Goal: Communication & Community: Answer question/provide support

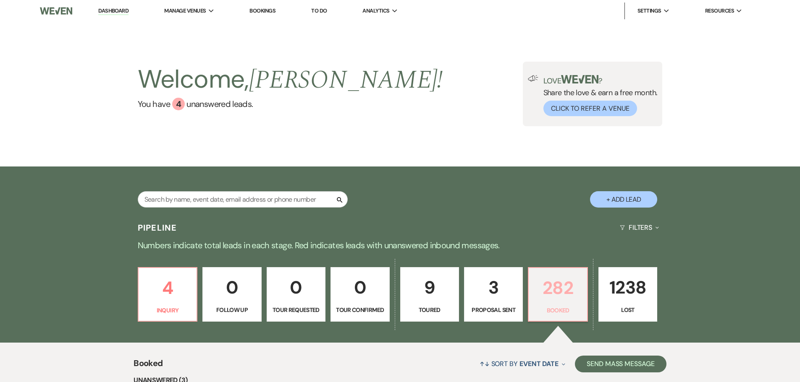
click at [557, 291] on p "282" at bounding box center [557, 288] width 48 height 28
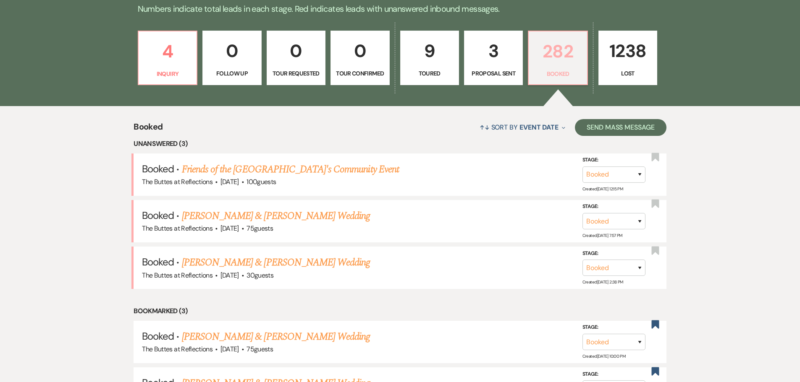
scroll to position [252, 0]
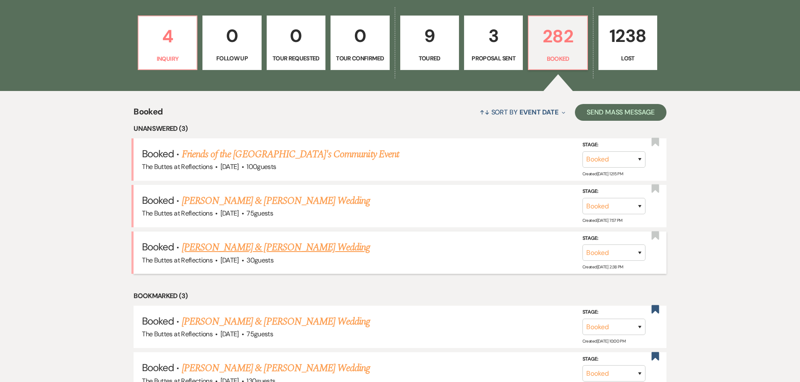
click at [230, 246] on link "[PERSON_NAME] & [PERSON_NAME] Wedding" at bounding box center [276, 247] width 188 height 15
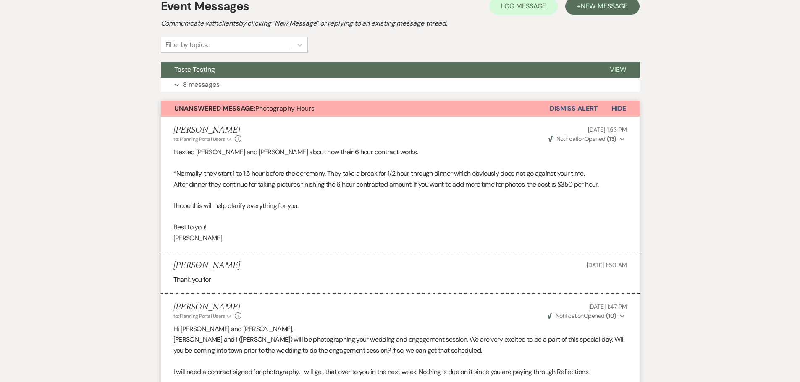
scroll to position [42, 0]
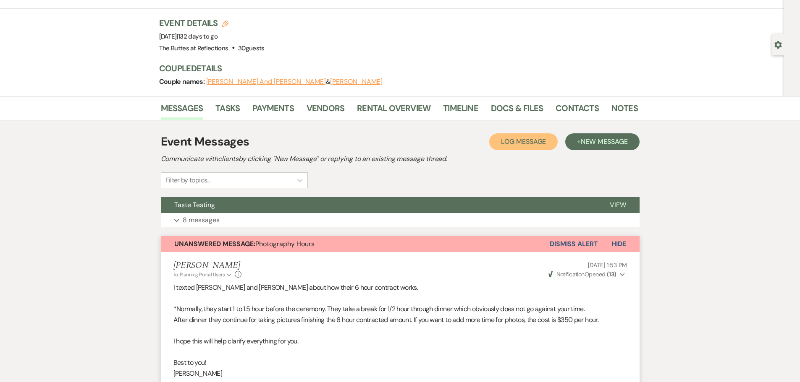
click at [507, 141] on span "Log Message" at bounding box center [523, 141] width 45 height 9
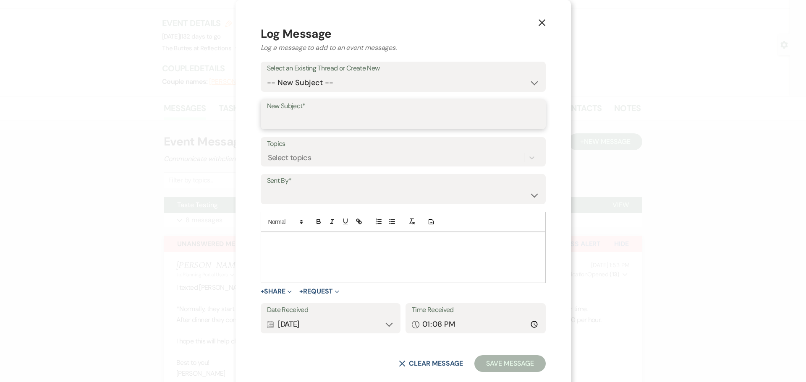
click at [303, 118] on input "New Subject*" at bounding box center [403, 120] width 272 height 16
type input "Taste Testing"
click at [334, 187] on label "Sent By*" at bounding box center [403, 181] width 272 height 12
click at [503, 194] on select "[PERSON_NAME] ([EMAIL_ADDRESS][DOMAIN_NAME]) [PERSON_NAME] ([EMAIL_ADDRESS][DOM…" at bounding box center [403, 195] width 272 height 16
click at [346, 185] on label "Sent By*" at bounding box center [403, 181] width 272 height 12
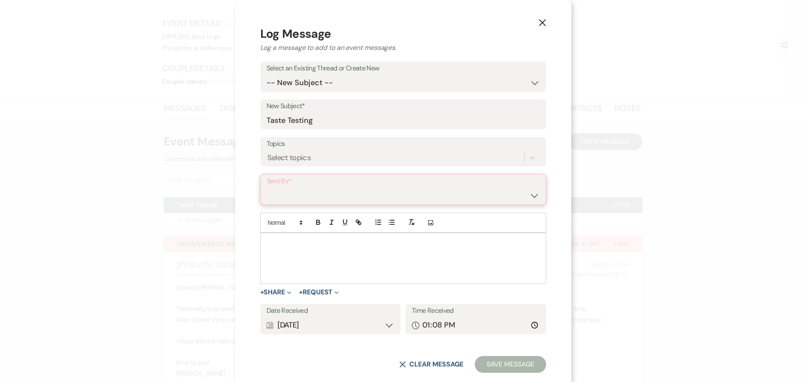
click at [503, 196] on select "[PERSON_NAME] ([EMAIL_ADDRESS][DOMAIN_NAME]) [PERSON_NAME] ([EMAIL_ADDRESS][DOM…" at bounding box center [403, 196] width 272 height 16
click at [317, 177] on label "Sent By*" at bounding box center [403, 181] width 272 height 12
click at [303, 197] on select "[PERSON_NAME] ([EMAIL_ADDRESS][DOMAIN_NAME]) [PERSON_NAME] ([EMAIL_ADDRESS][DOM…" at bounding box center [403, 196] width 272 height 16
click at [310, 182] on label "Sent By*" at bounding box center [403, 181] width 272 height 12
click at [500, 195] on select "[PERSON_NAME] ([EMAIL_ADDRESS][DOMAIN_NAME]) [PERSON_NAME] ([EMAIL_ADDRESS][DOM…" at bounding box center [403, 196] width 272 height 16
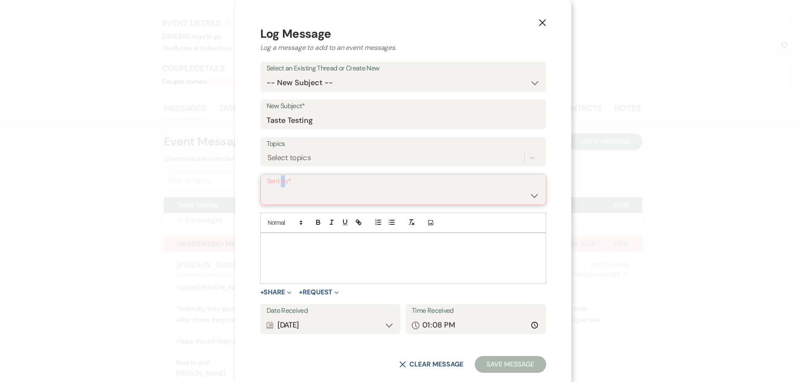
select select "user-64765"
click at [293, 188] on select "[PERSON_NAME] ([EMAIL_ADDRESS][DOMAIN_NAME]) [PERSON_NAME] ([EMAIL_ADDRESS][DOM…" at bounding box center [403, 196] width 272 height 16
click at [316, 244] on p at bounding box center [403, 242] width 272 height 9
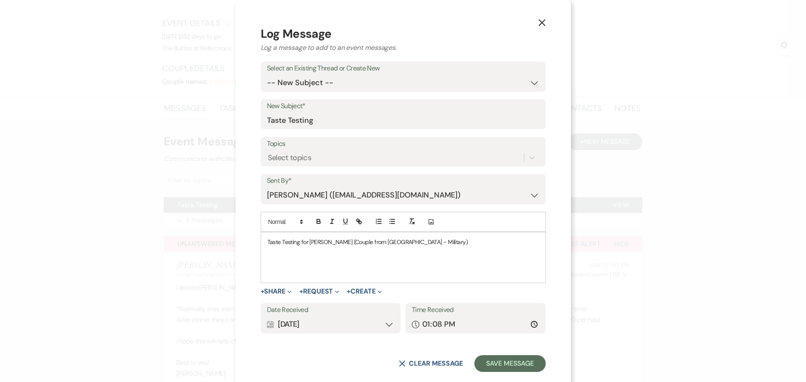
click at [343, 241] on p "Taste Testing for [PERSON_NAME] (Couple from [GEOGRAPHIC_DATA] - Military)" at bounding box center [403, 242] width 272 height 9
click at [444, 241] on p "Taste Testing for [PERSON_NAME] (Couple from [GEOGRAPHIC_DATA] - Military)" at bounding box center [403, 242] width 272 height 9
click at [474, 362] on button "Save Message" at bounding box center [509, 364] width 71 height 17
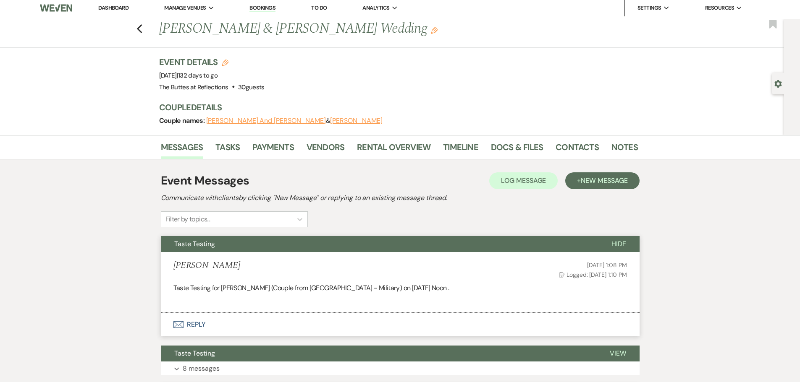
scroll to position [0, 0]
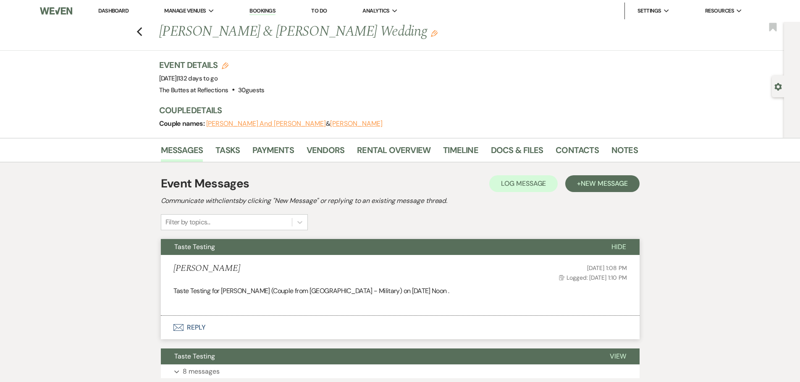
click at [113, 10] on link "Dashboard" at bounding box center [113, 10] width 30 height 7
